Goal: Navigation & Orientation: Find specific page/section

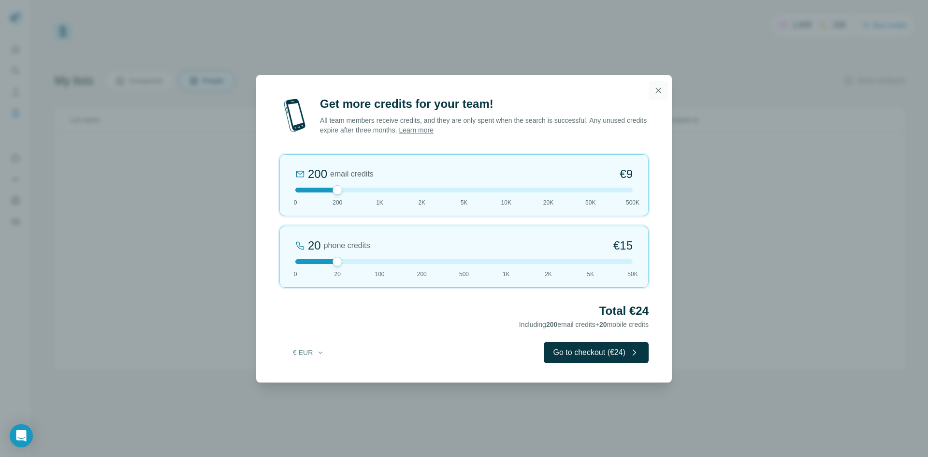
click at [655, 88] on icon "button" at bounding box center [658, 91] width 10 height 10
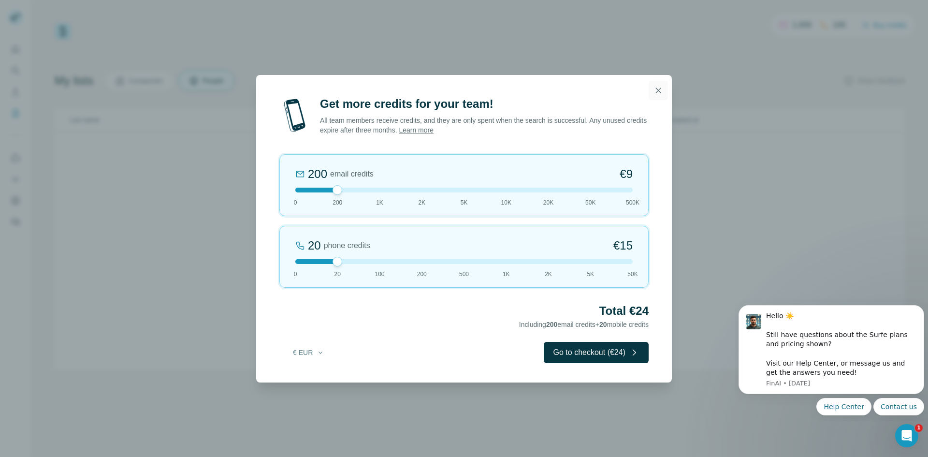
click at [659, 88] on icon "button" at bounding box center [658, 91] width 10 height 10
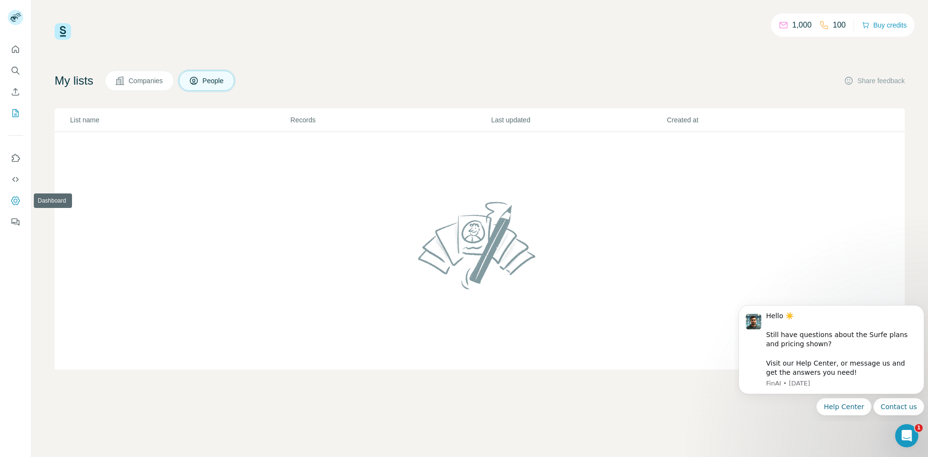
click at [16, 198] on icon "Dashboard" at bounding box center [16, 201] width 10 height 10
